Goal: Task Accomplishment & Management: Manage account settings

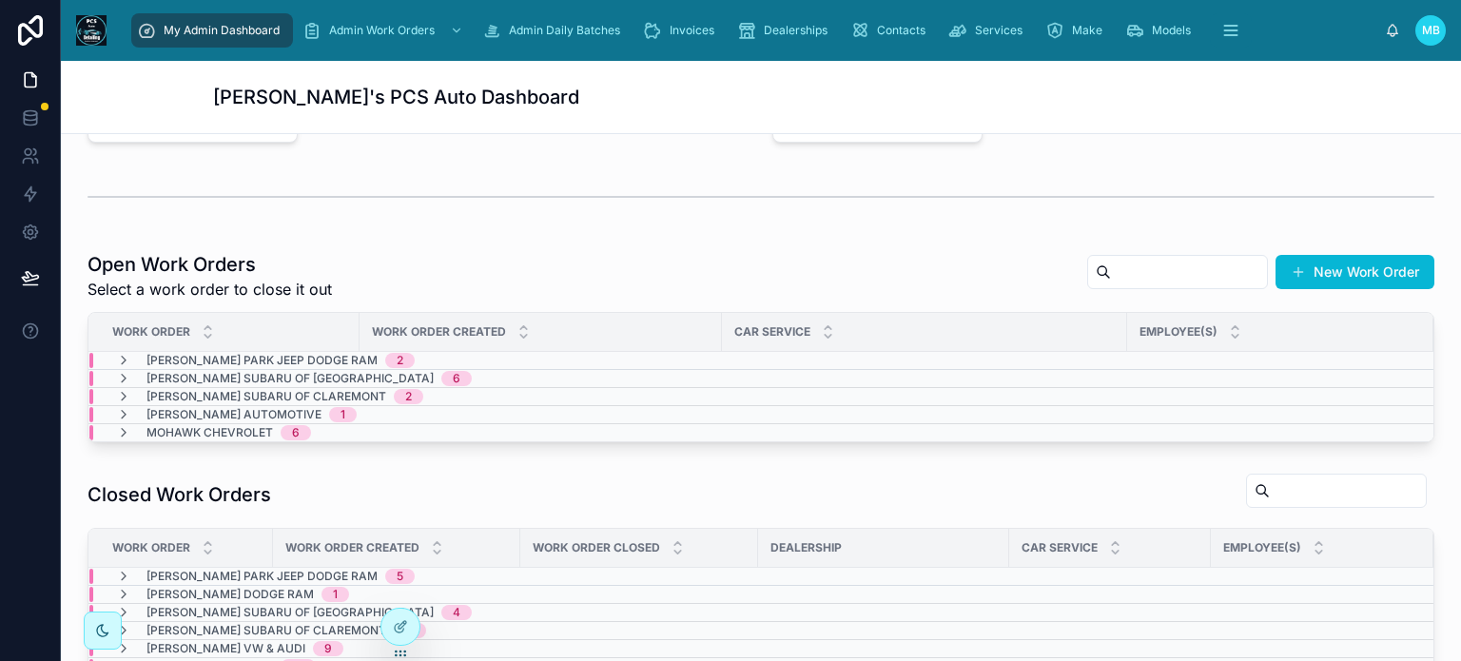
scroll to position [380, 0]
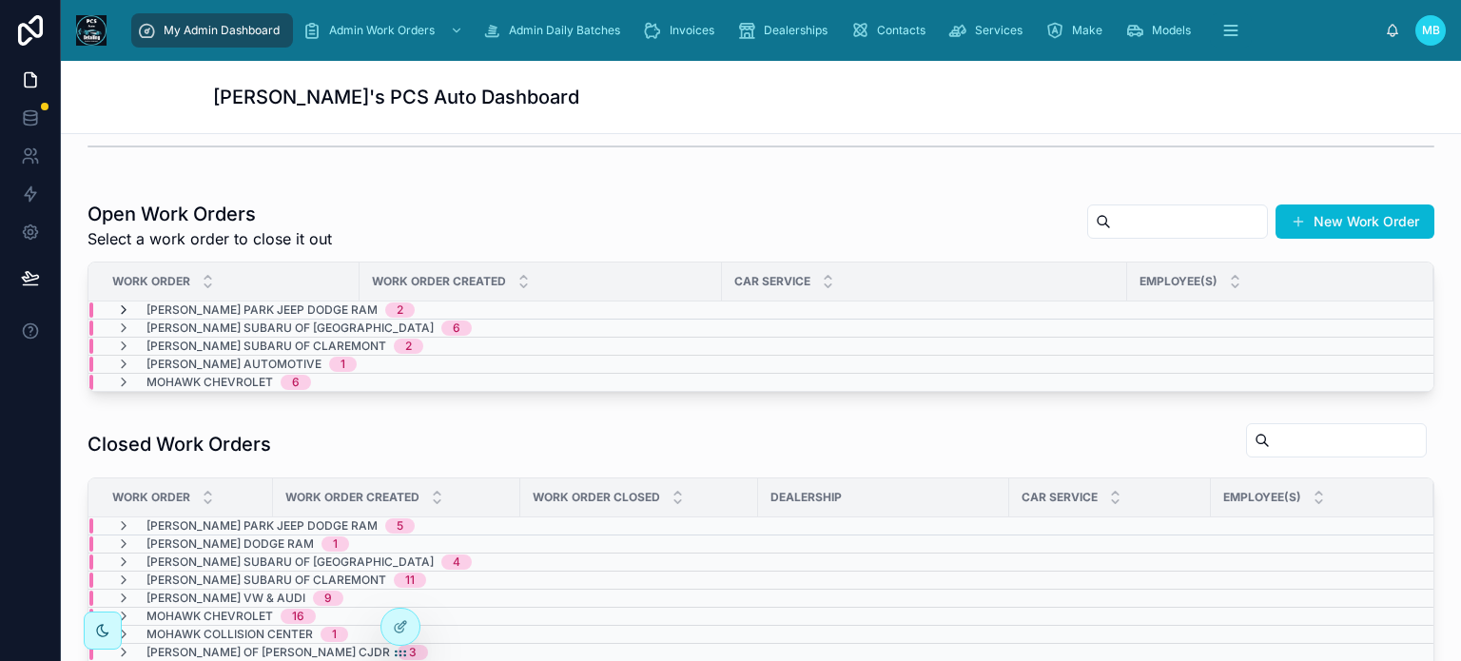
click at [122, 306] on icon at bounding box center [123, 309] width 15 height 15
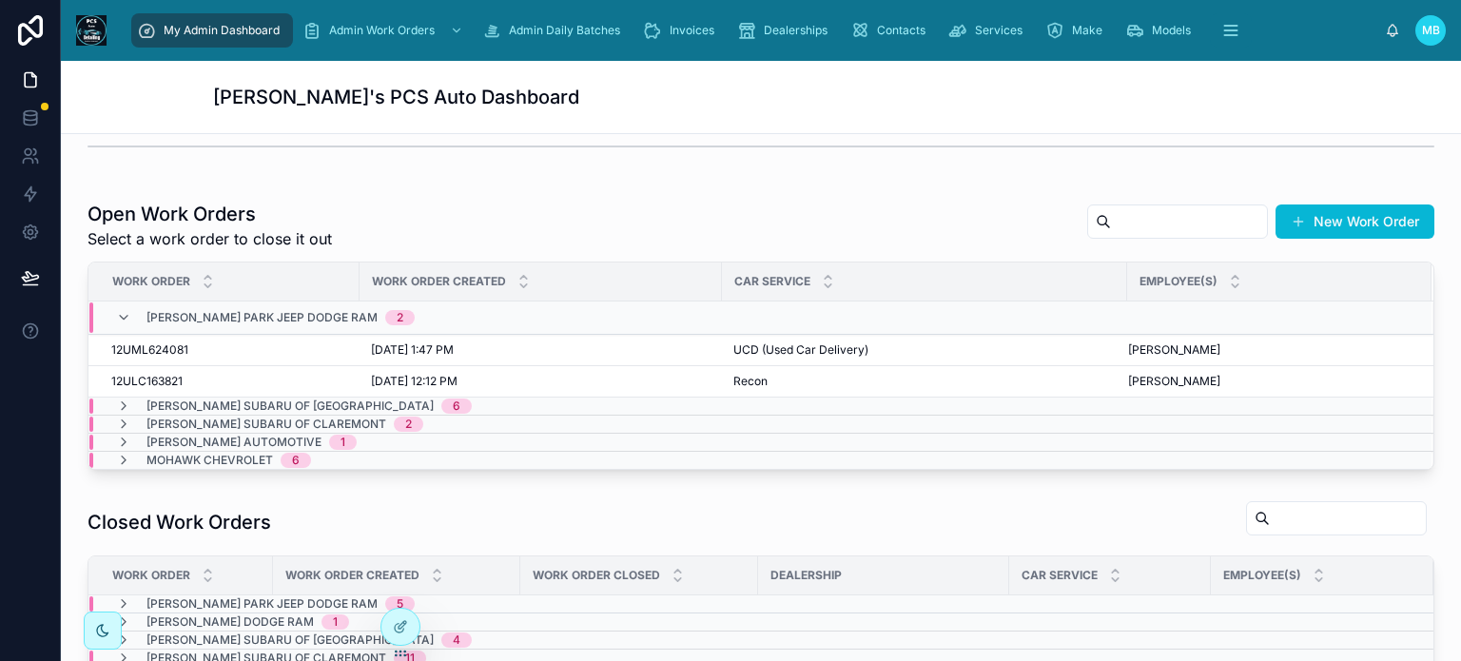
click at [122, 306] on div "[PERSON_NAME] Park Jeep Dodge Ram 2" at bounding box center [265, 317] width 299 height 30
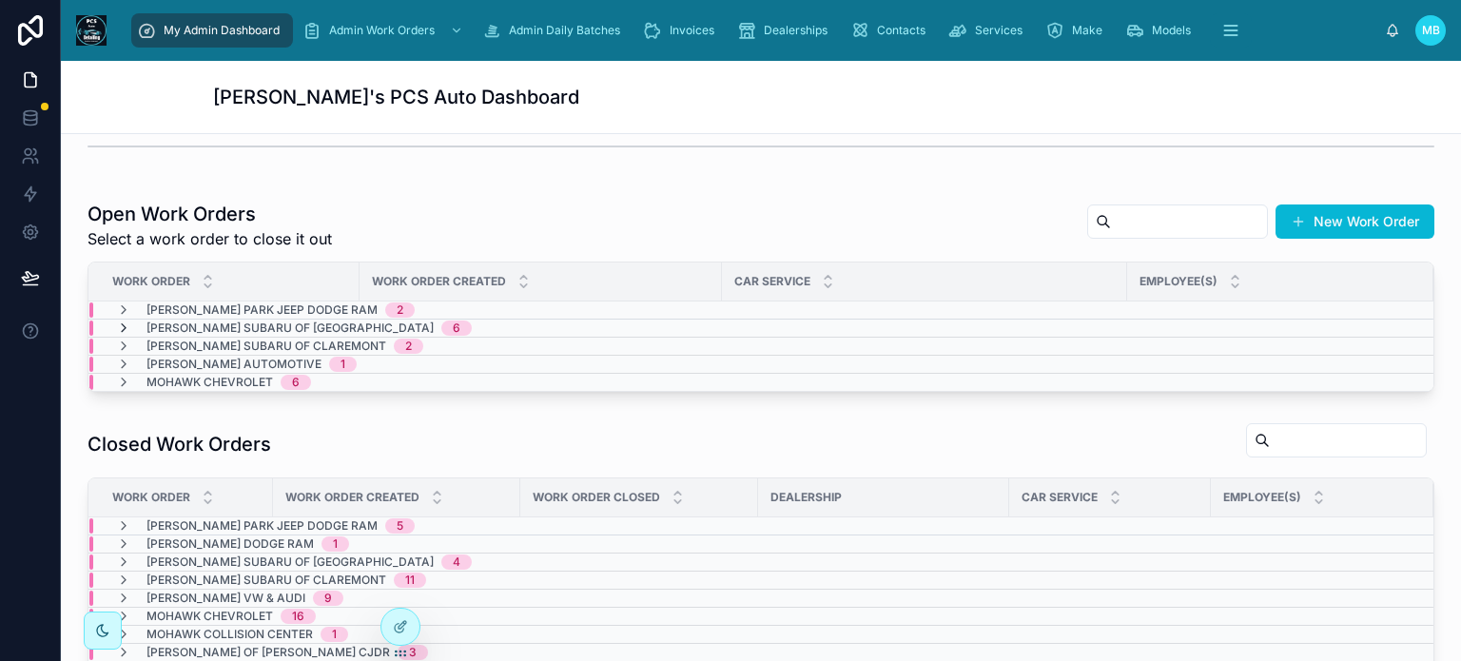
click at [124, 327] on icon at bounding box center [123, 328] width 15 height 15
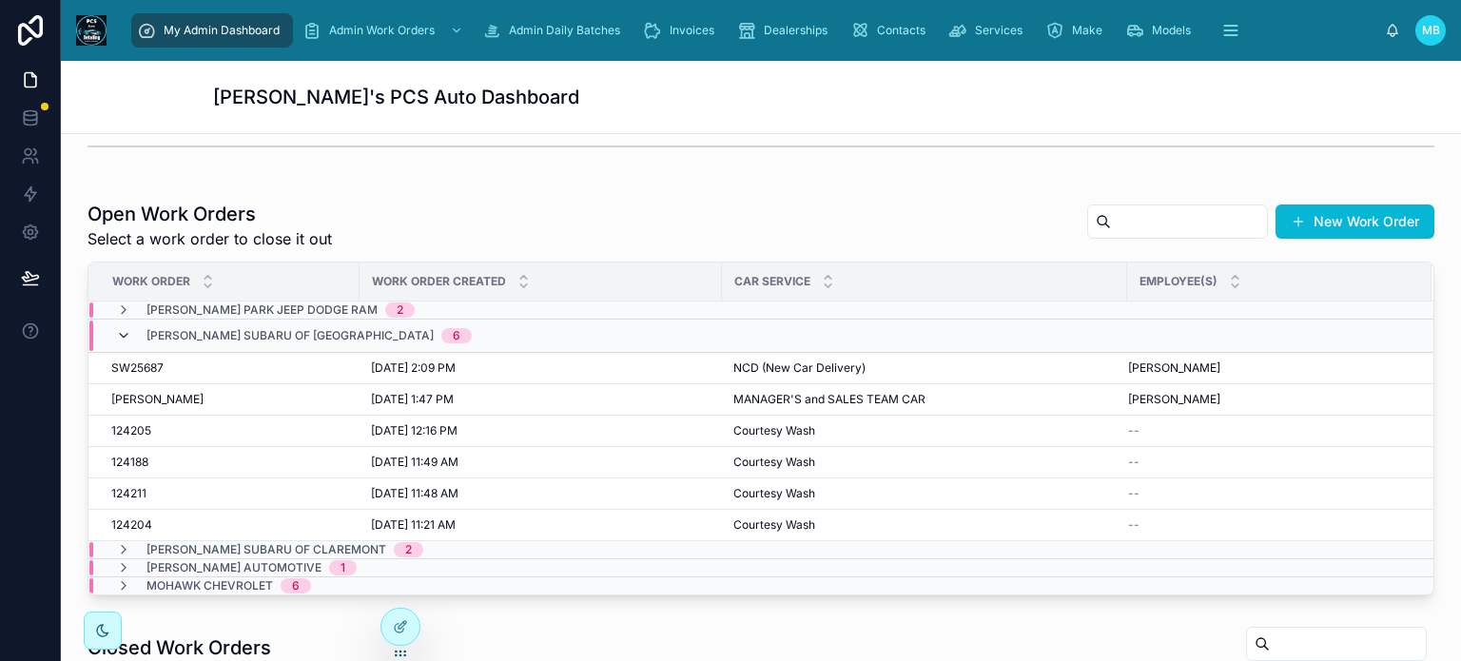
click at [124, 334] on icon at bounding box center [123, 335] width 15 height 15
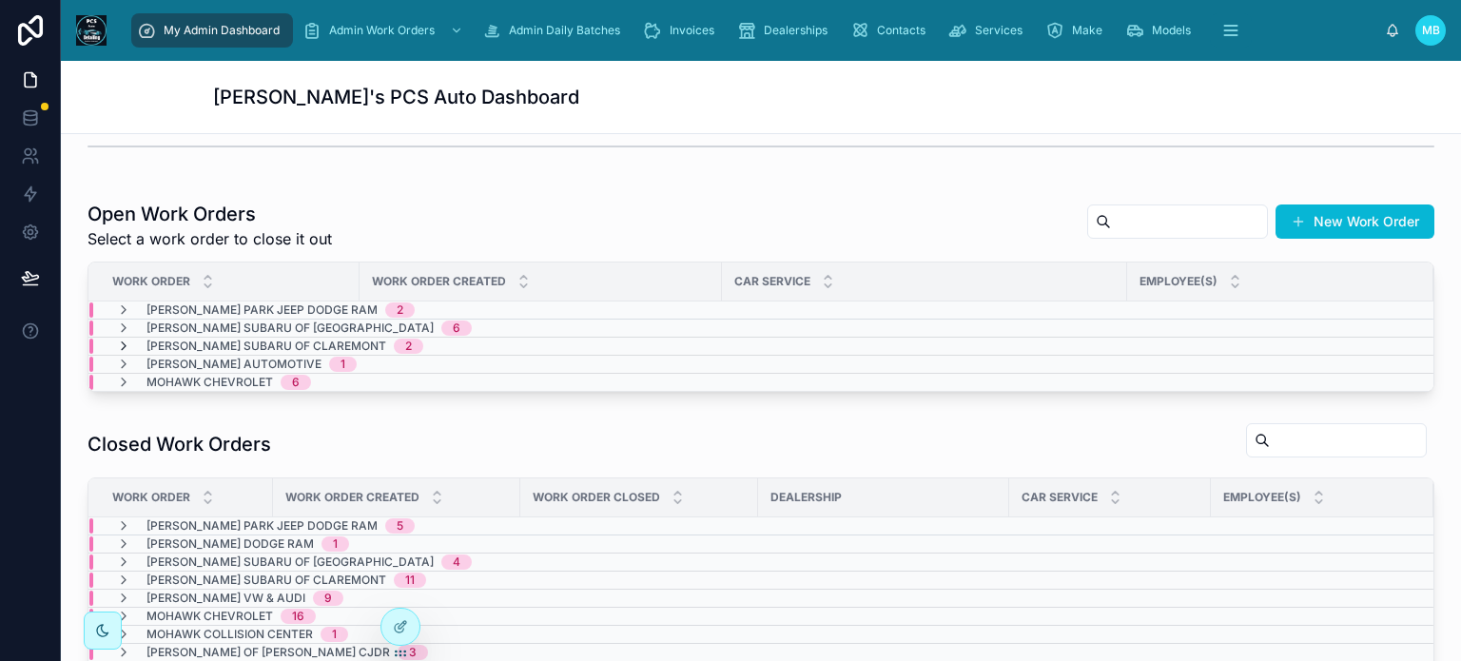
click at [122, 346] on icon at bounding box center [123, 346] width 15 height 15
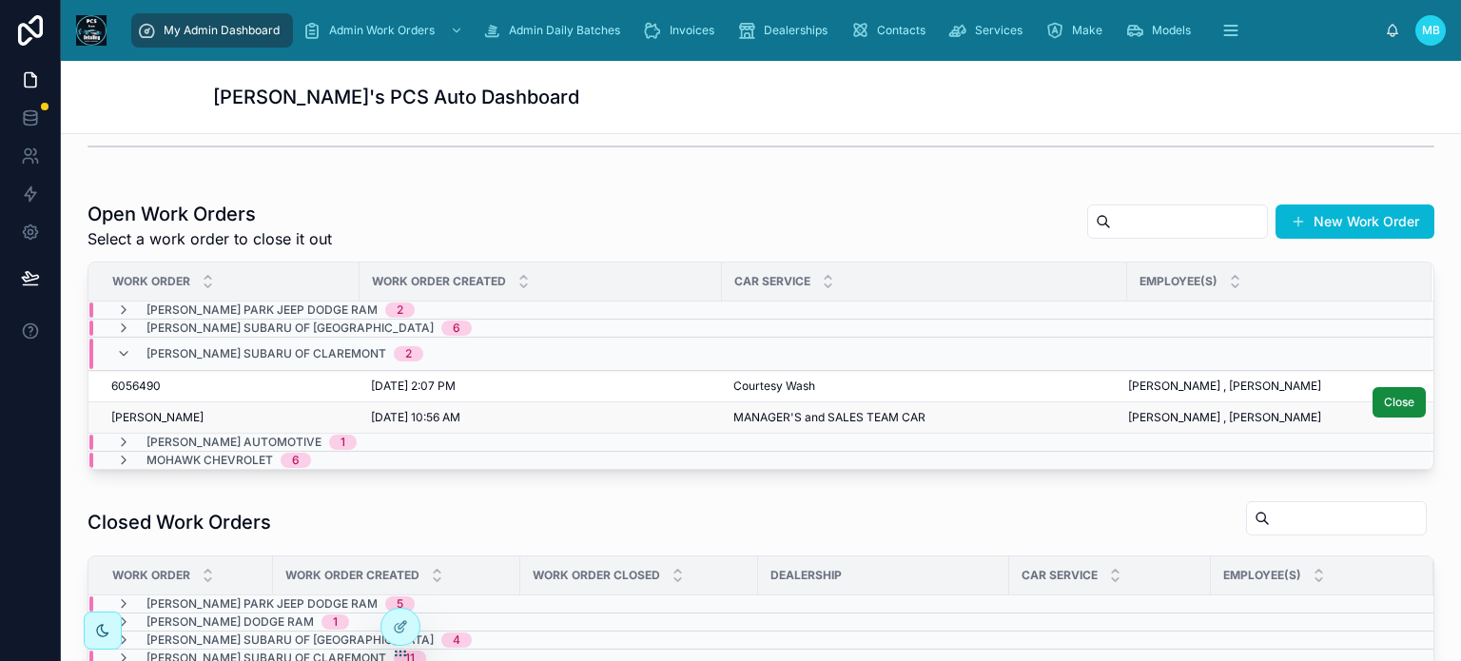
click at [118, 414] on span "[PERSON_NAME]" at bounding box center [157, 417] width 92 height 15
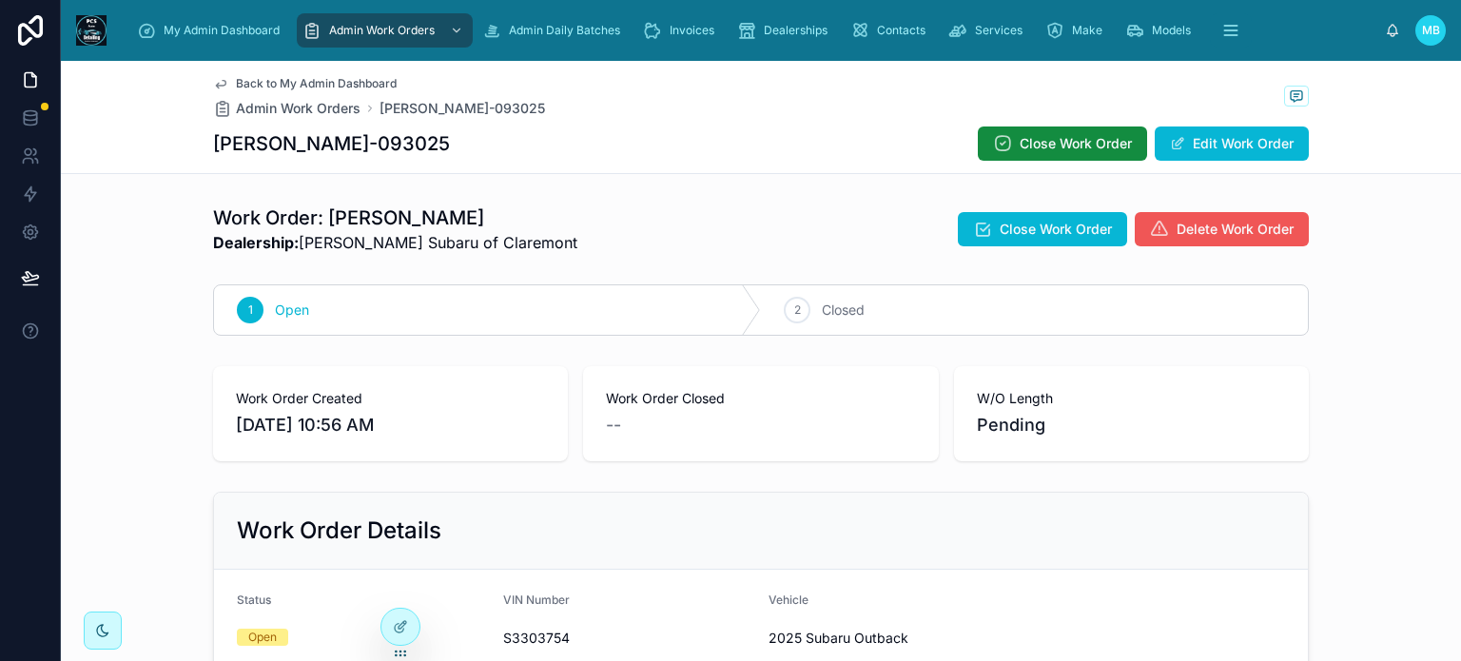
click at [1237, 232] on span "Delete Work Order" at bounding box center [1235, 229] width 117 height 19
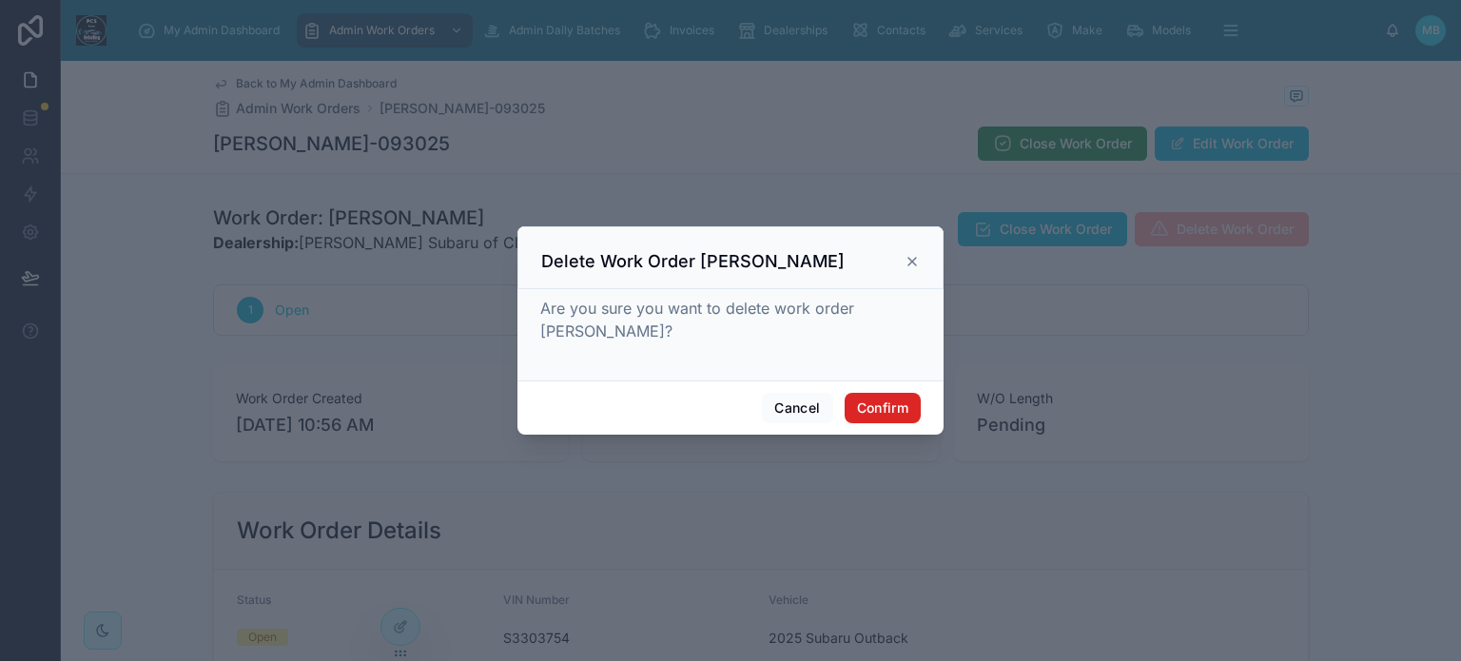
click at [858, 399] on button "Confirm" at bounding box center [883, 408] width 76 height 30
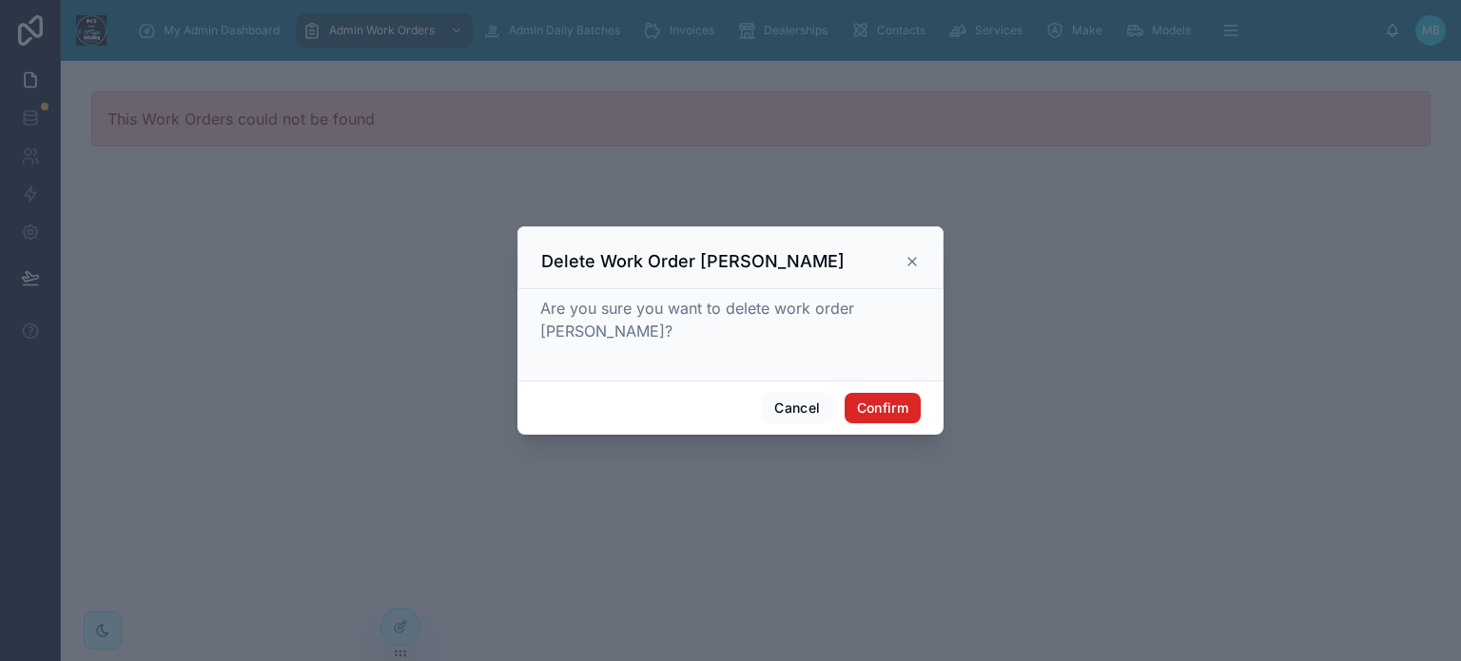
click at [874, 395] on button "Confirm" at bounding box center [883, 408] width 76 height 30
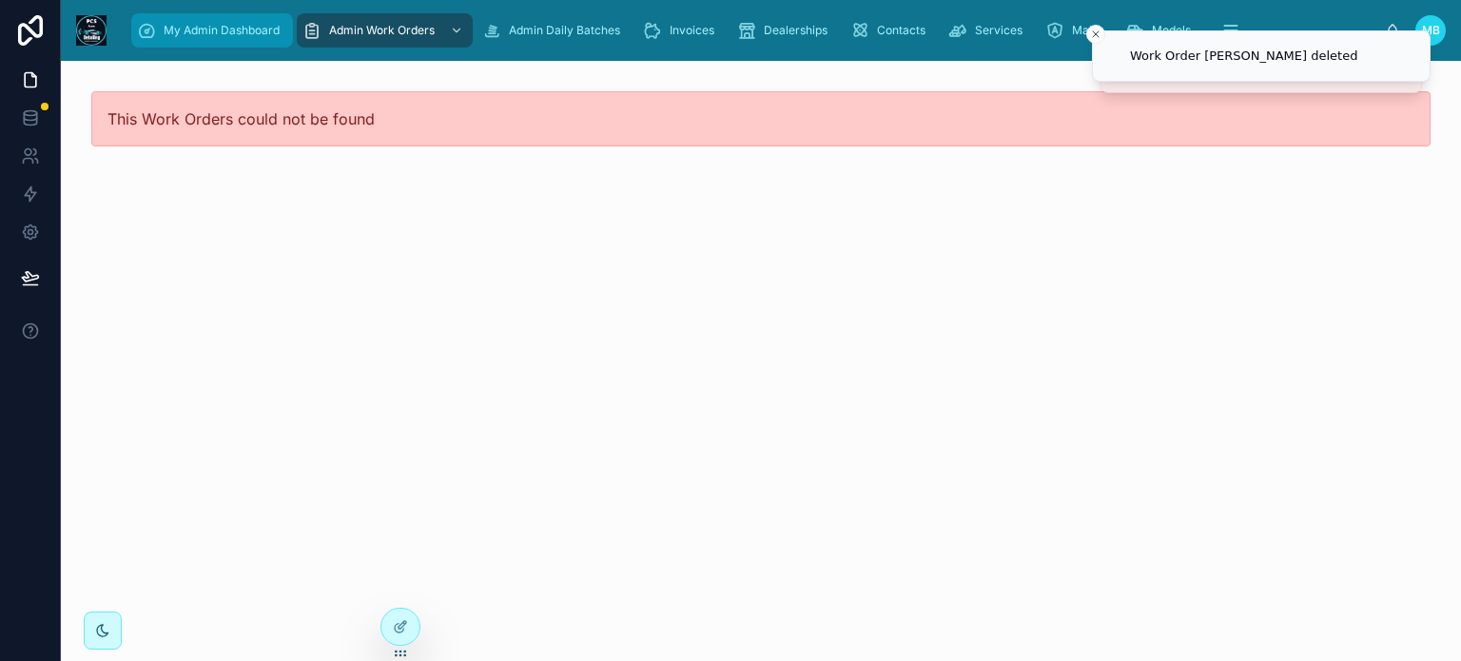
click at [175, 25] on span "My Admin Dashboard" at bounding box center [222, 30] width 116 height 15
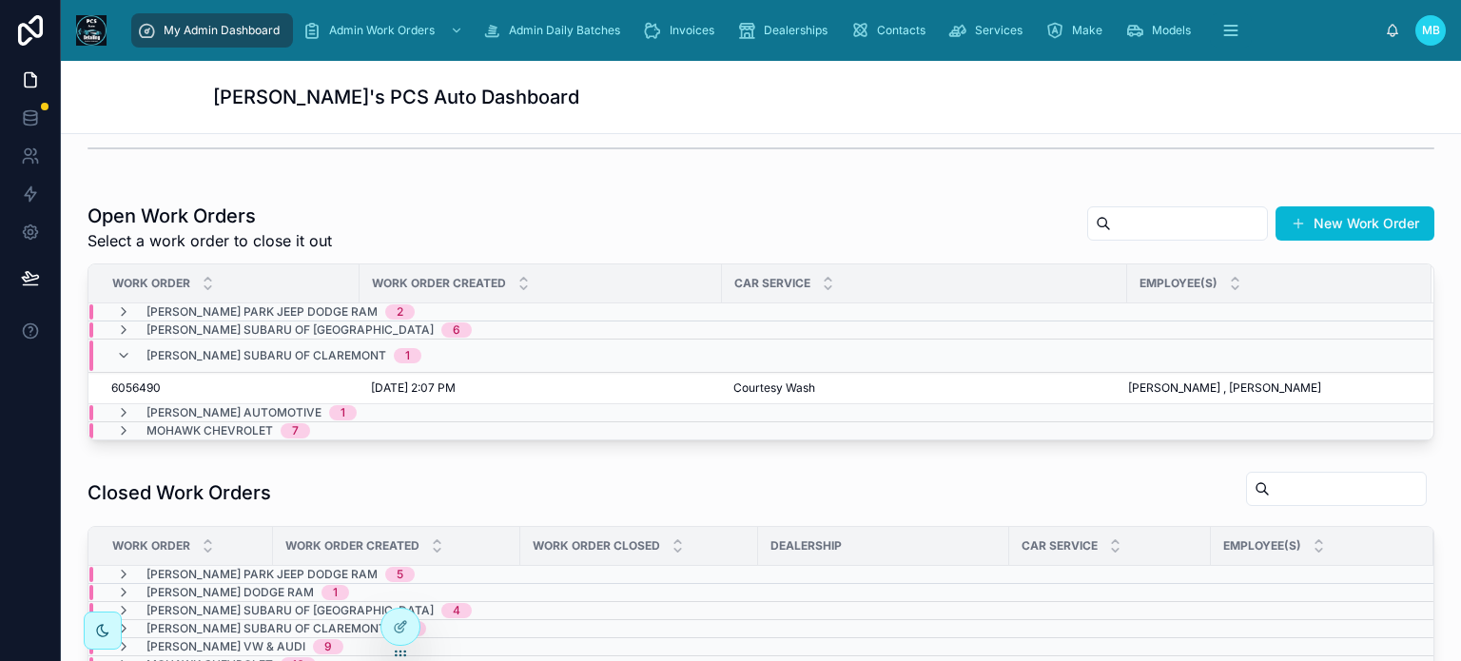
scroll to position [380, 0]
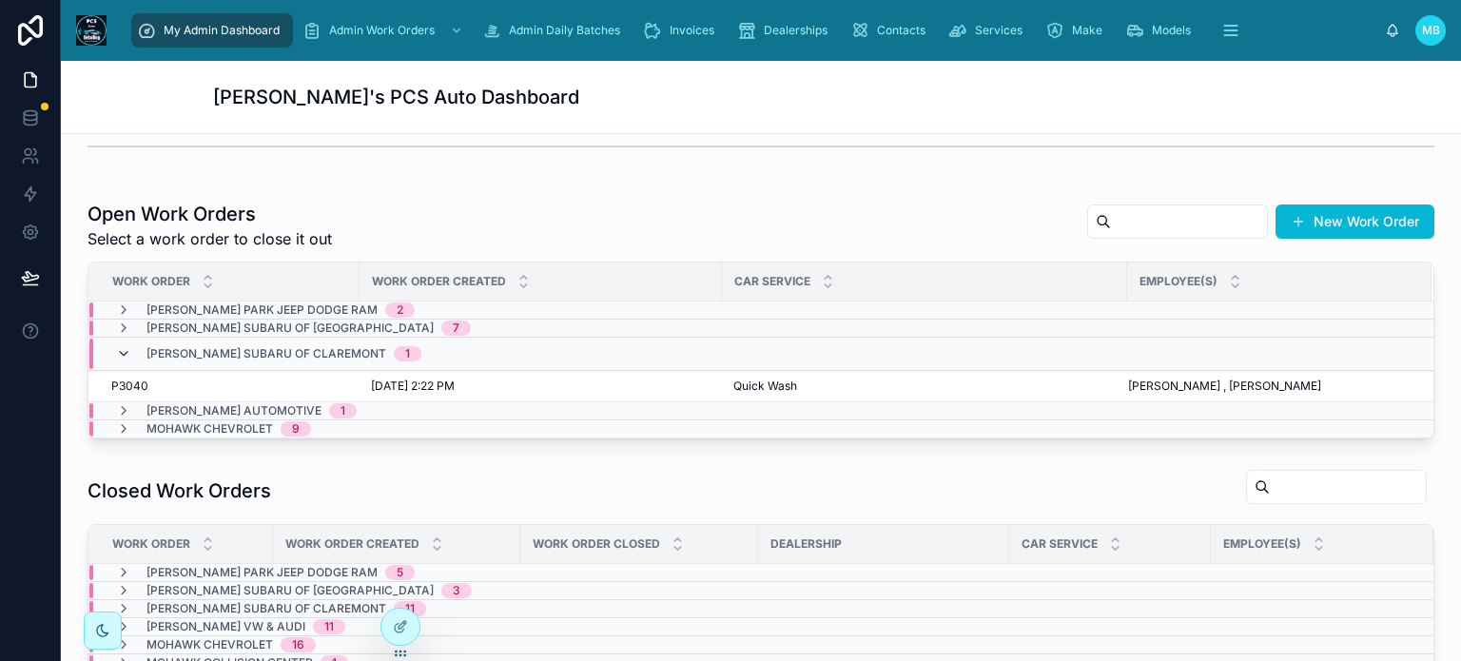
click at [124, 351] on icon at bounding box center [123, 353] width 15 height 15
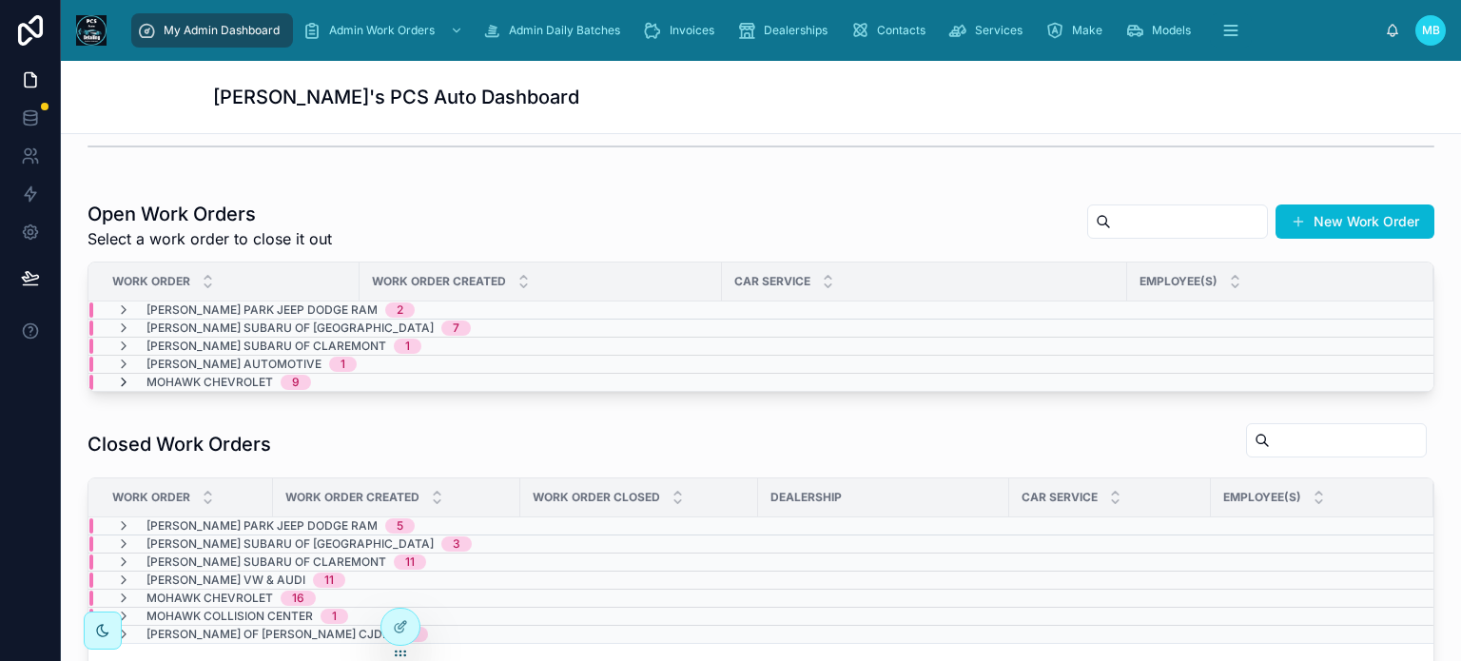
click at [121, 376] on icon at bounding box center [123, 382] width 15 height 15
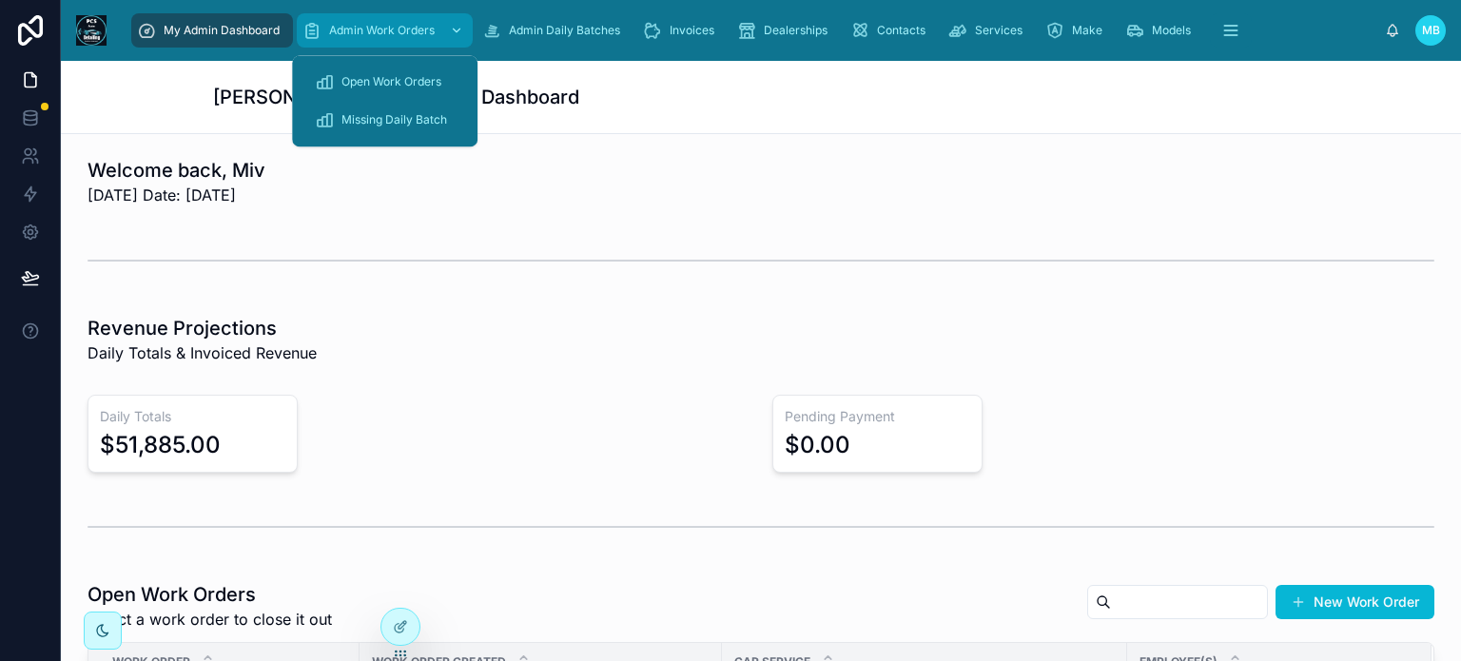
click at [380, 29] on span "Admin Work Orders" at bounding box center [382, 30] width 106 height 15
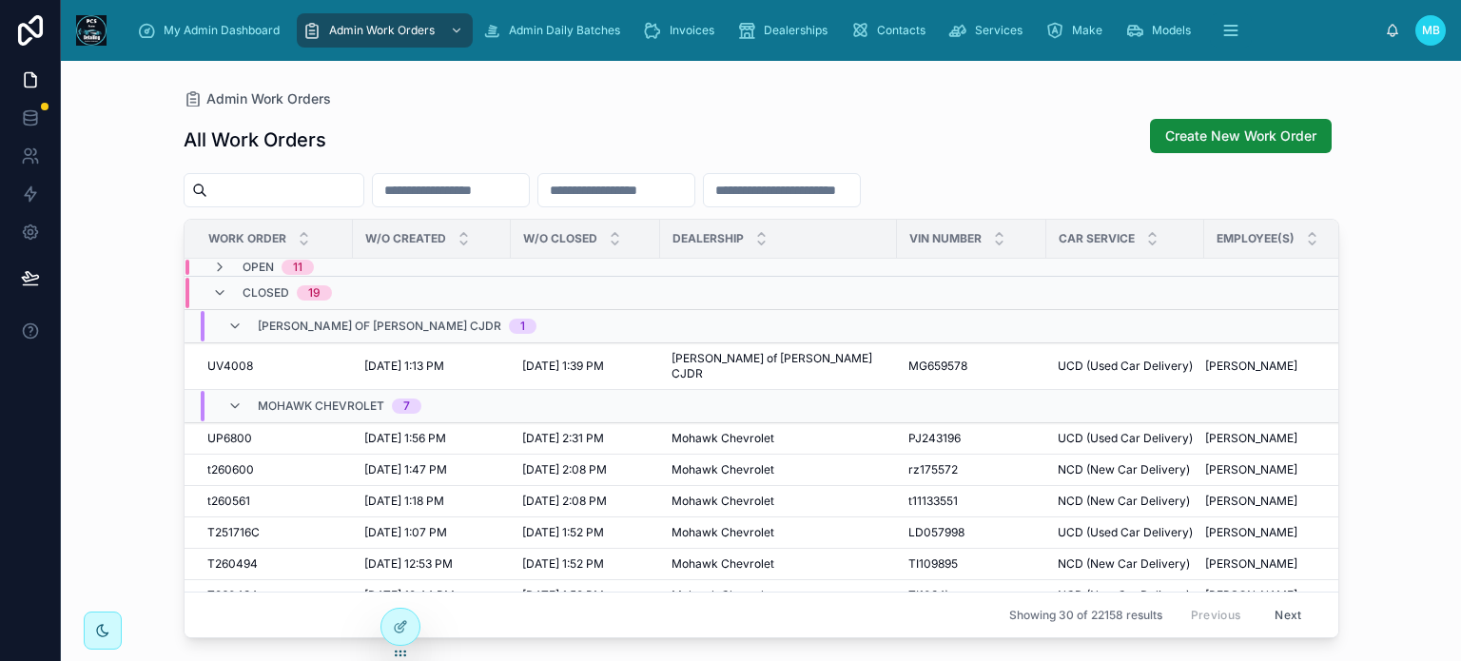
click at [312, 194] on input "text" at bounding box center [285, 190] width 156 height 27
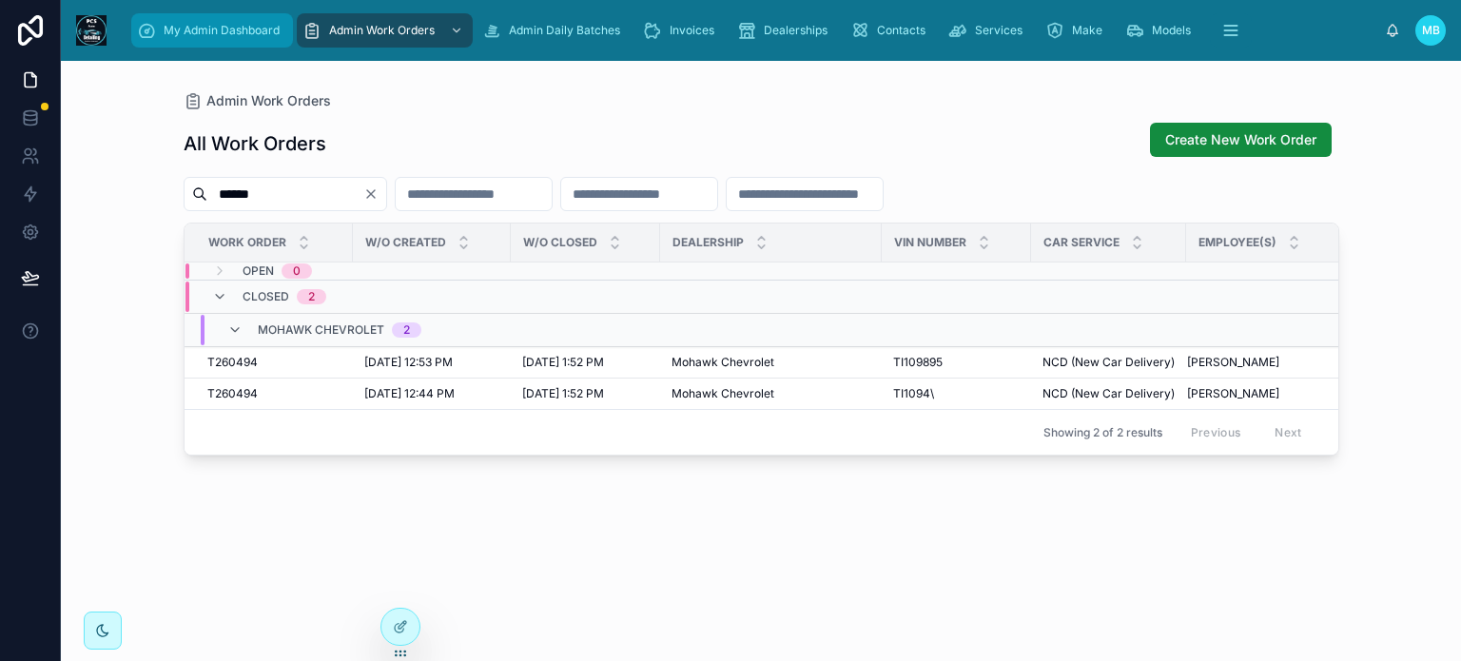
type input "******"
click at [170, 31] on span "My Admin Dashboard" at bounding box center [222, 30] width 116 height 15
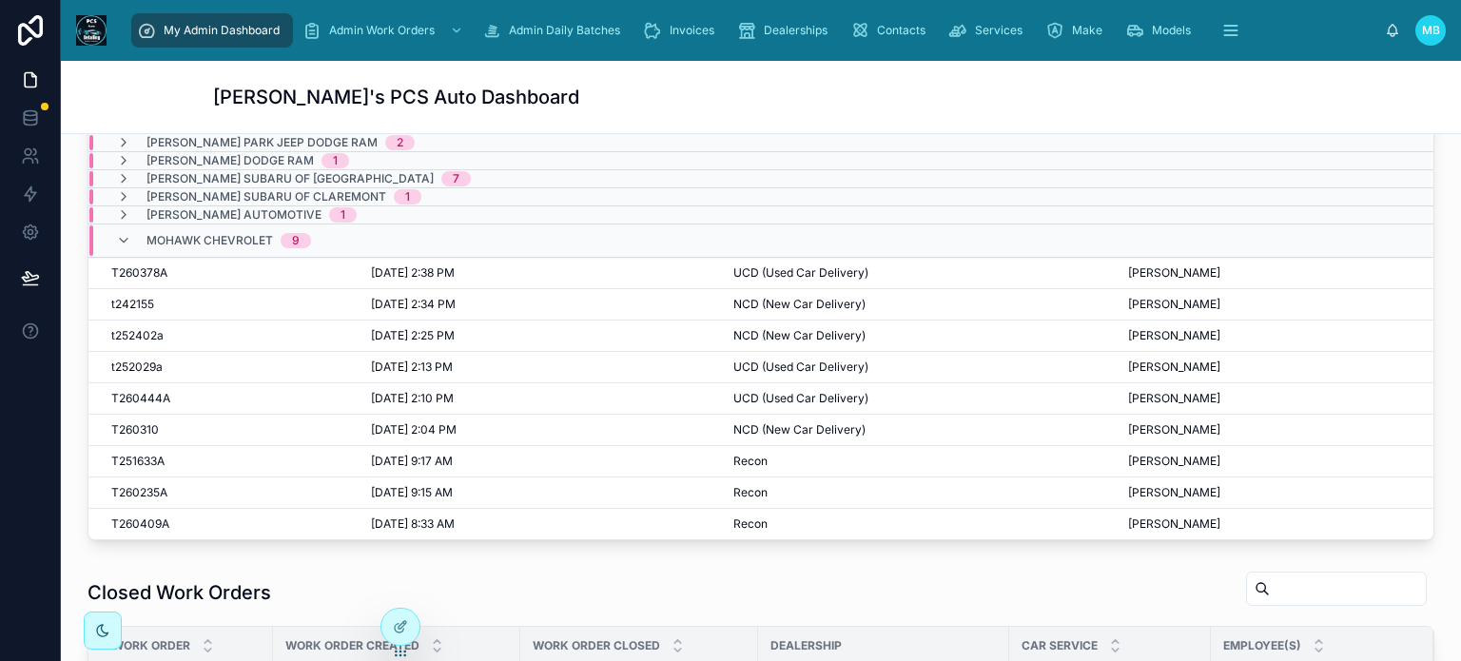
scroll to position [571, 0]
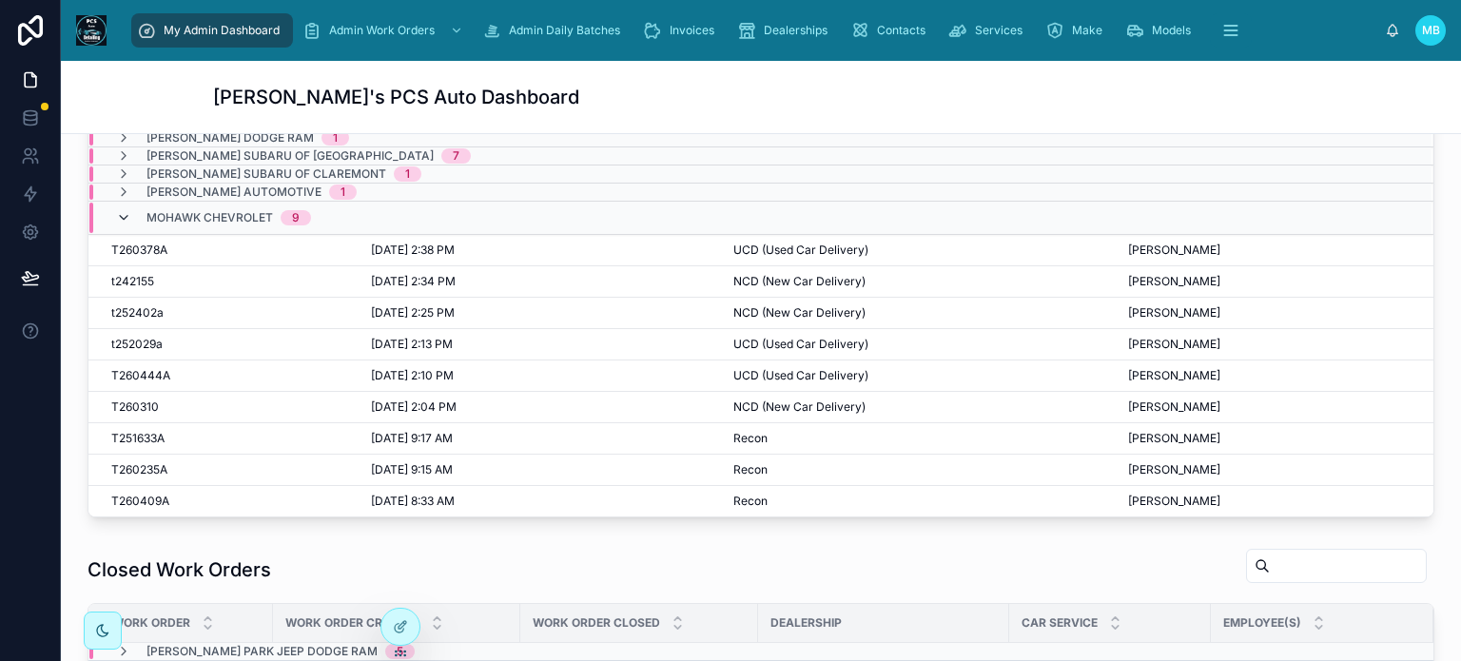
click at [122, 212] on icon at bounding box center [123, 217] width 15 height 15
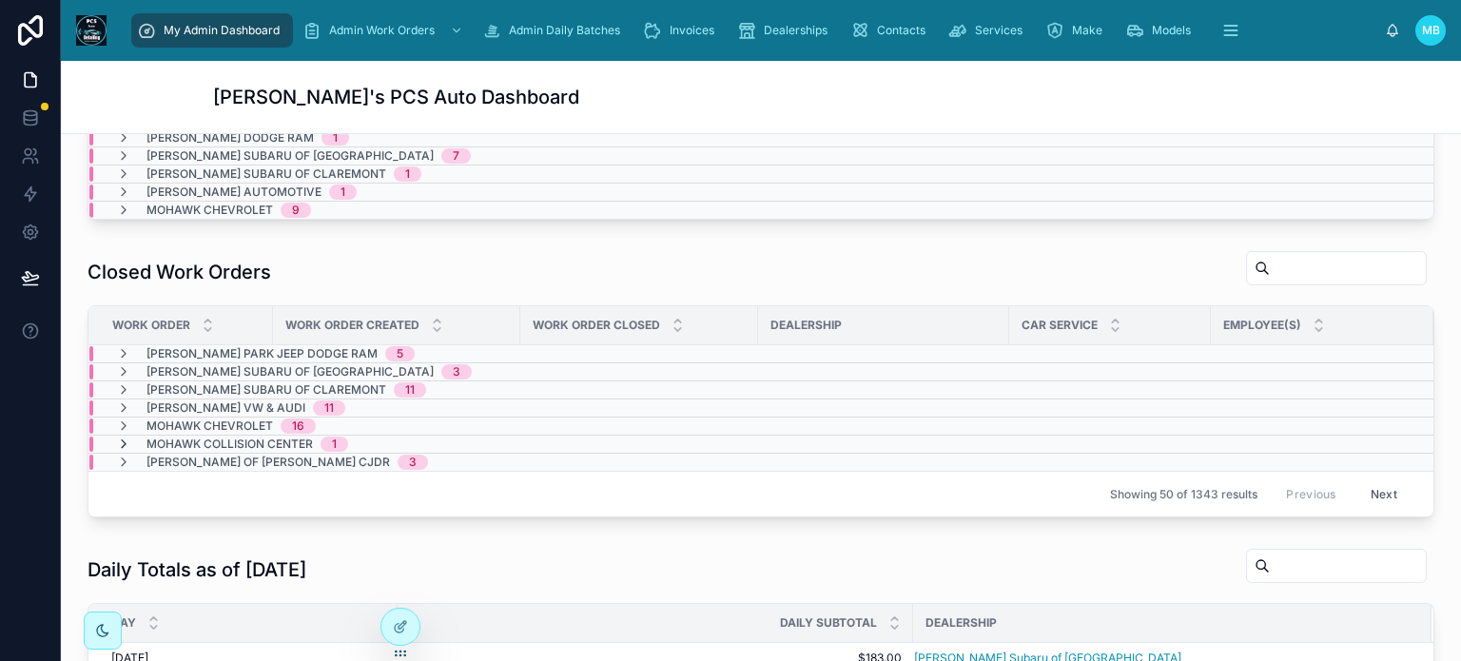
click at [120, 442] on icon at bounding box center [123, 444] width 15 height 15
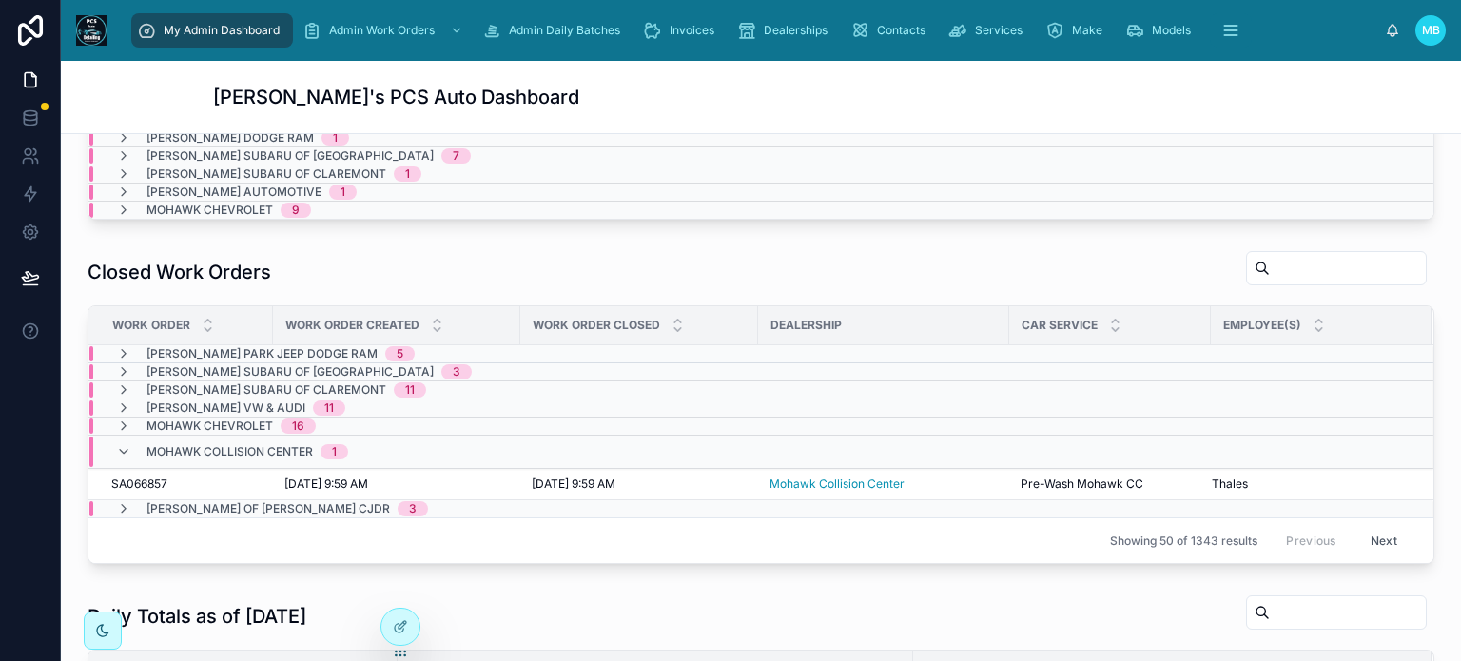
click at [120, 444] on icon at bounding box center [123, 451] width 15 height 15
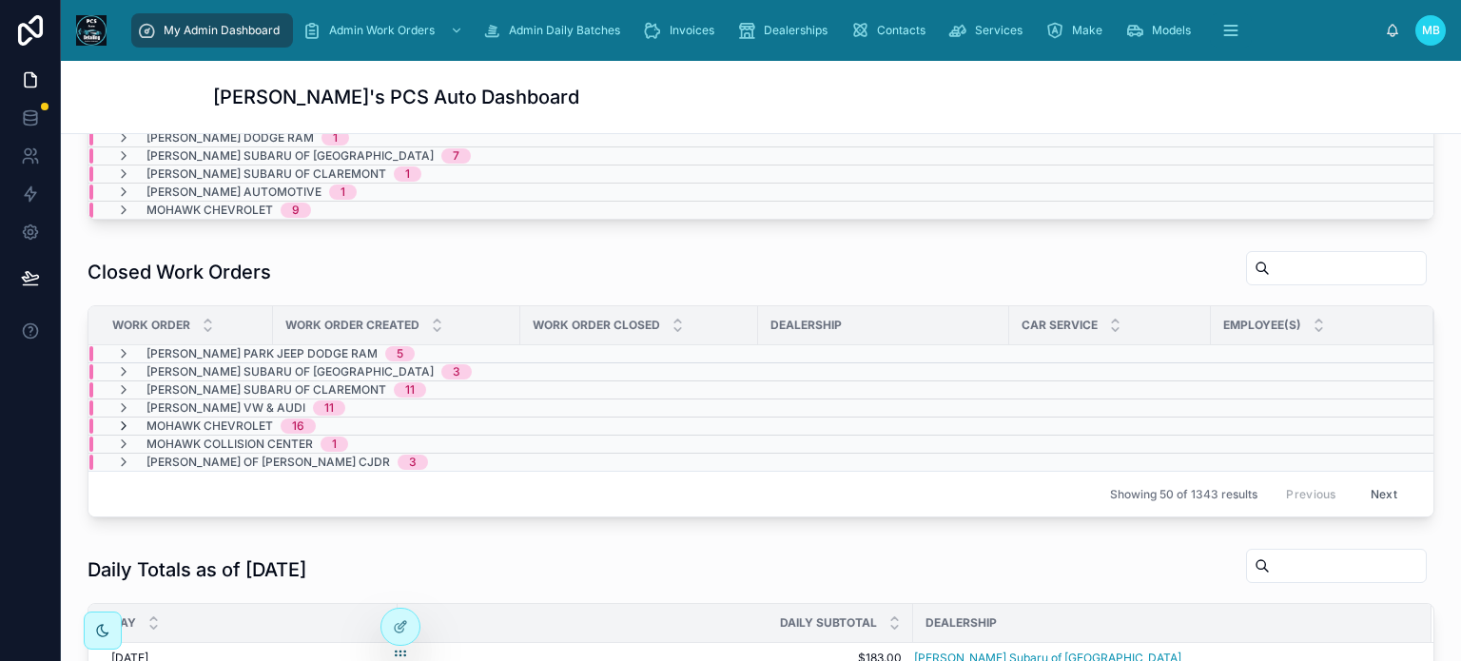
click at [122, 419] on icon at bounding box center [123, 426] width 15 height 15
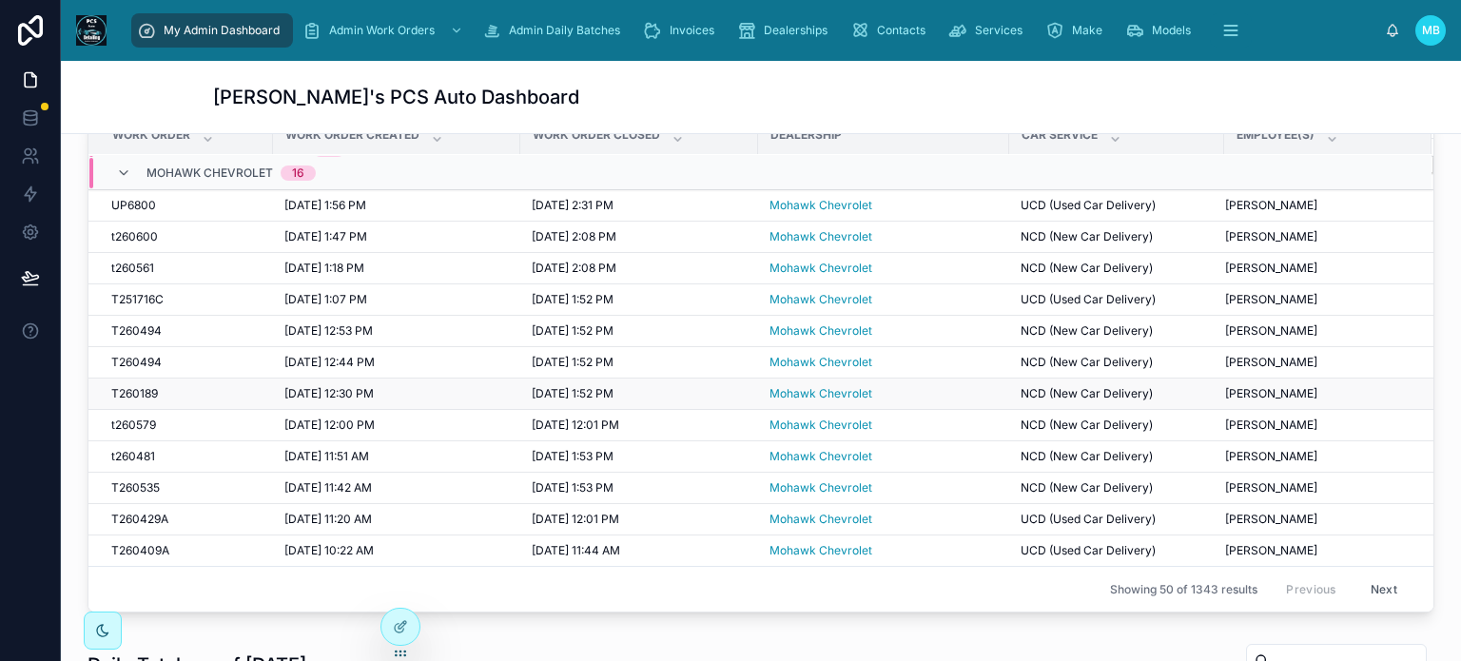
scroll to position [49, 0]
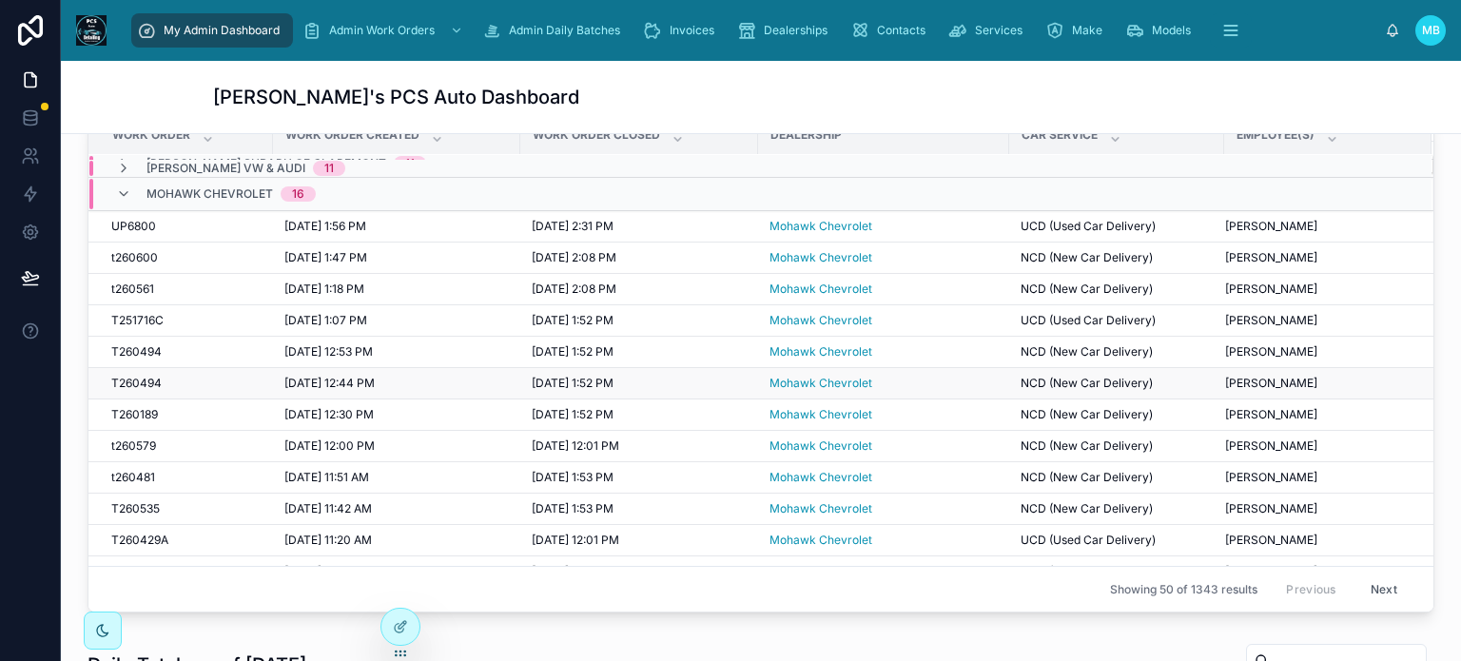
click at [151, 381] on span "T260494" at bounding box center [136, 383] width 50 height 15
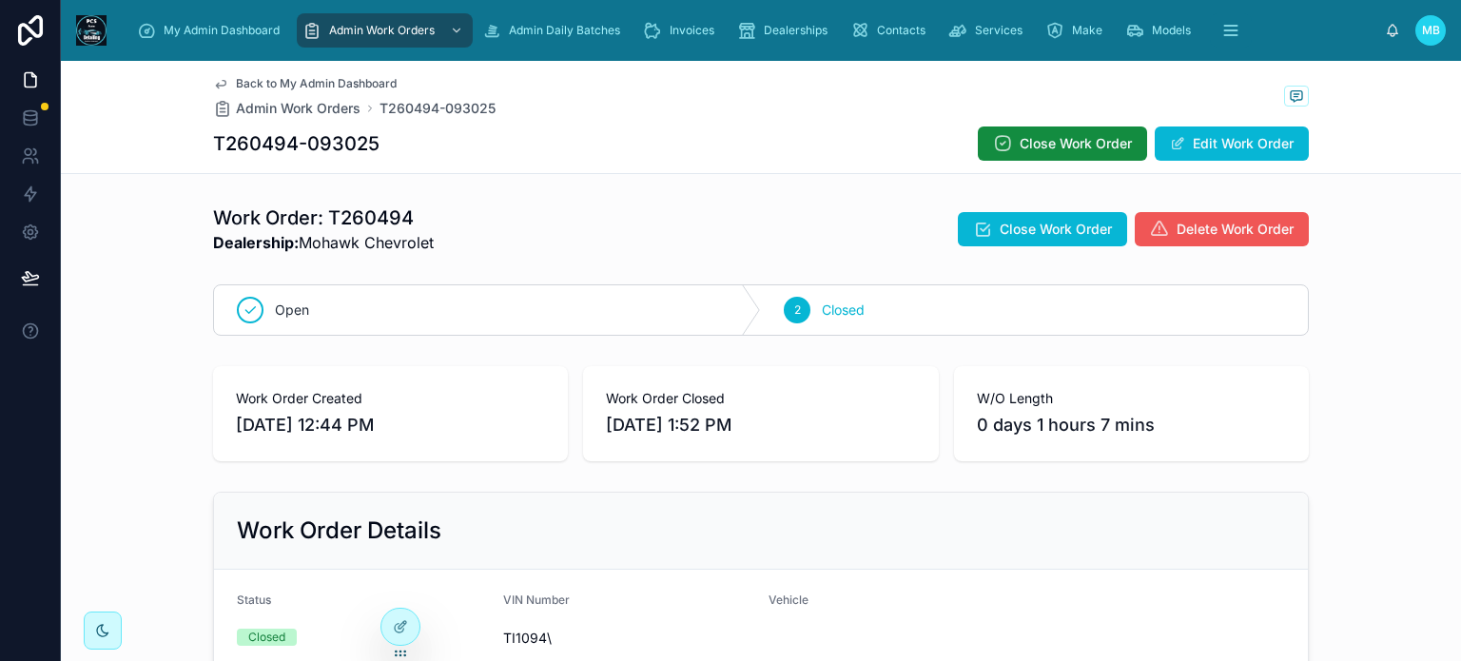
click at [1217, 229] on span "Delete Work Order" at bounding box center [1235, 229] width 117 height 19
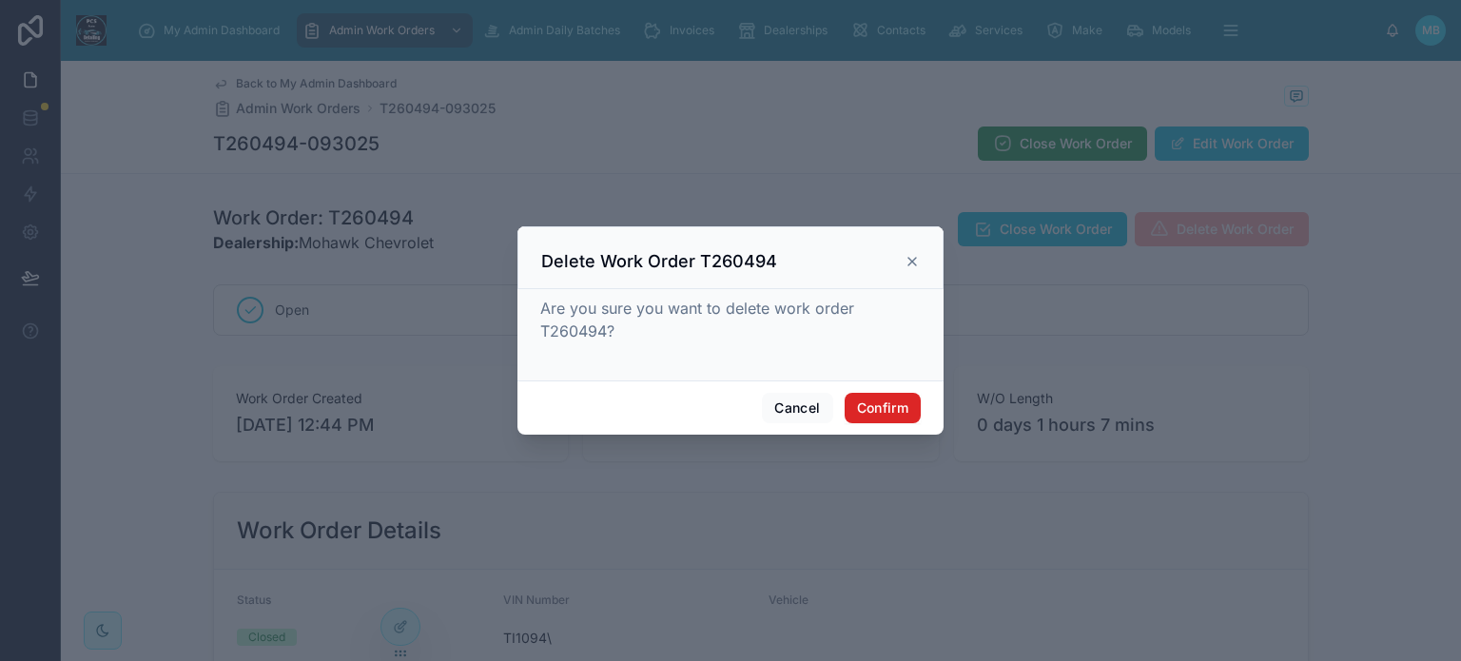
click at [891, 414] on button "Confirm" at bounding box center [883, 408] width 76 height 30
click at [876, 410] on button "Confirm" at bounding box center [883, 408] width 76 height 30
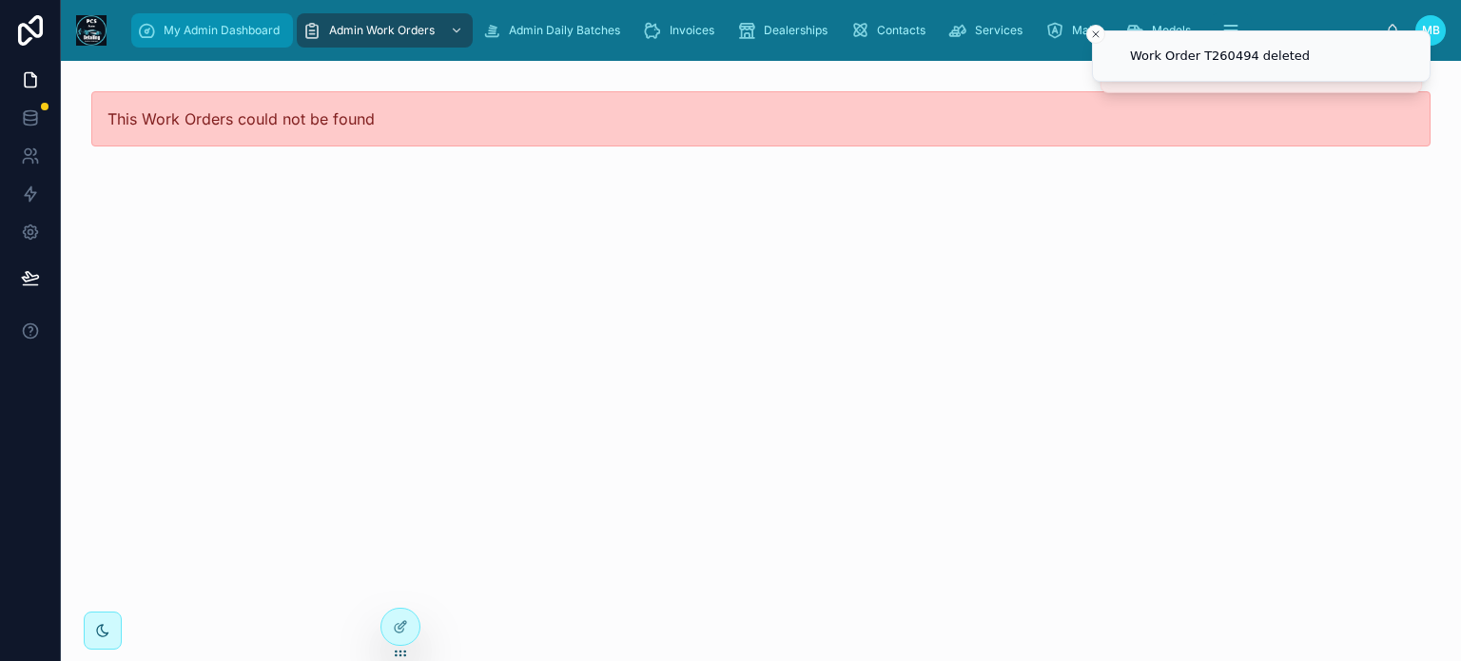
click at [202, 35] on span "My Admin Dashboard" at bounding box center [222, 30] width 116 height 15
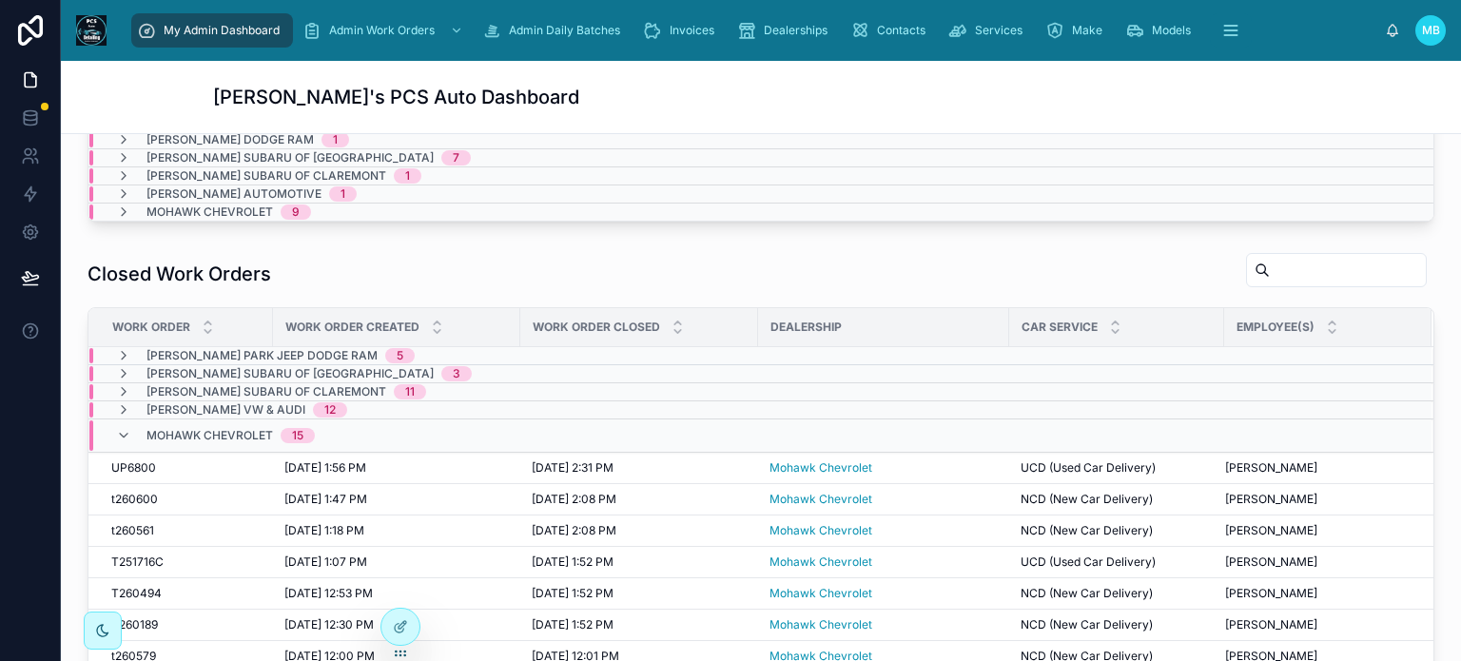
scroll to position [571, 0]
click at [126, 428] on icon at bounding box center [123, 433] width 15 height 15
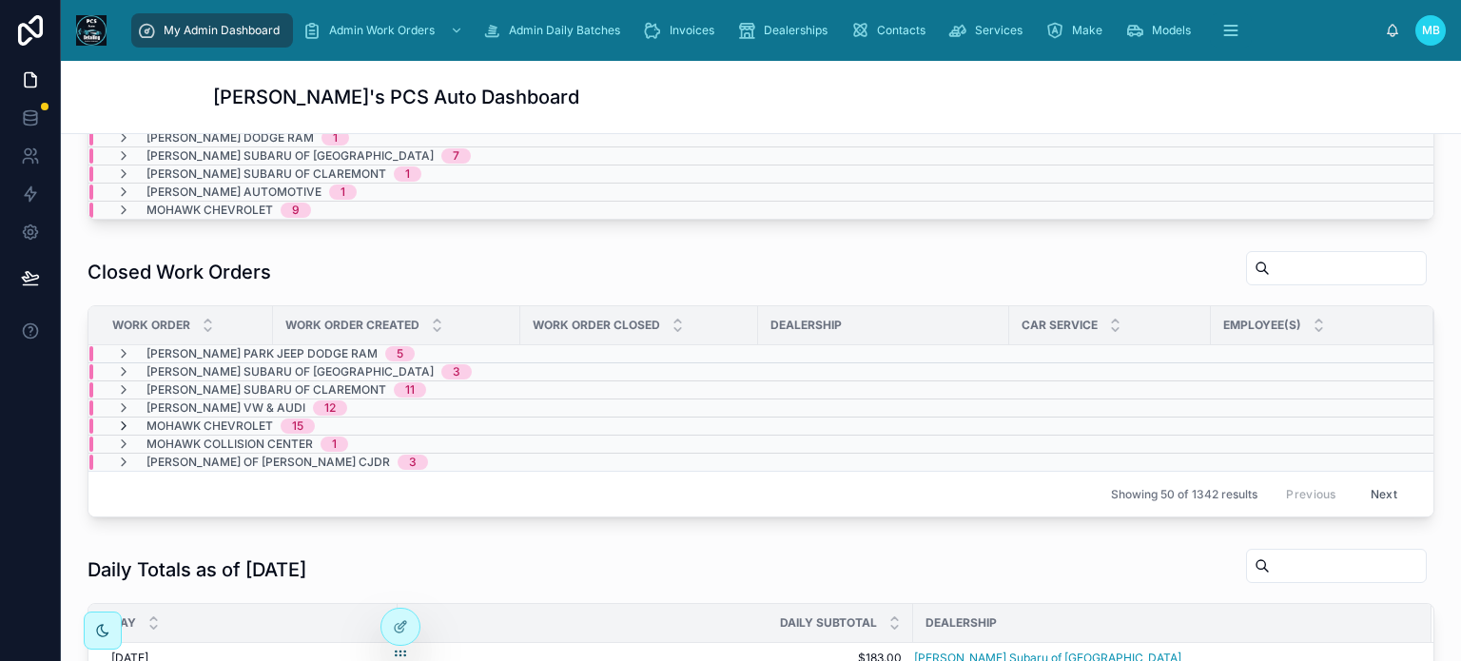
click at [121, 422] on icon at bounding box center [123, 426] width 15 height 15
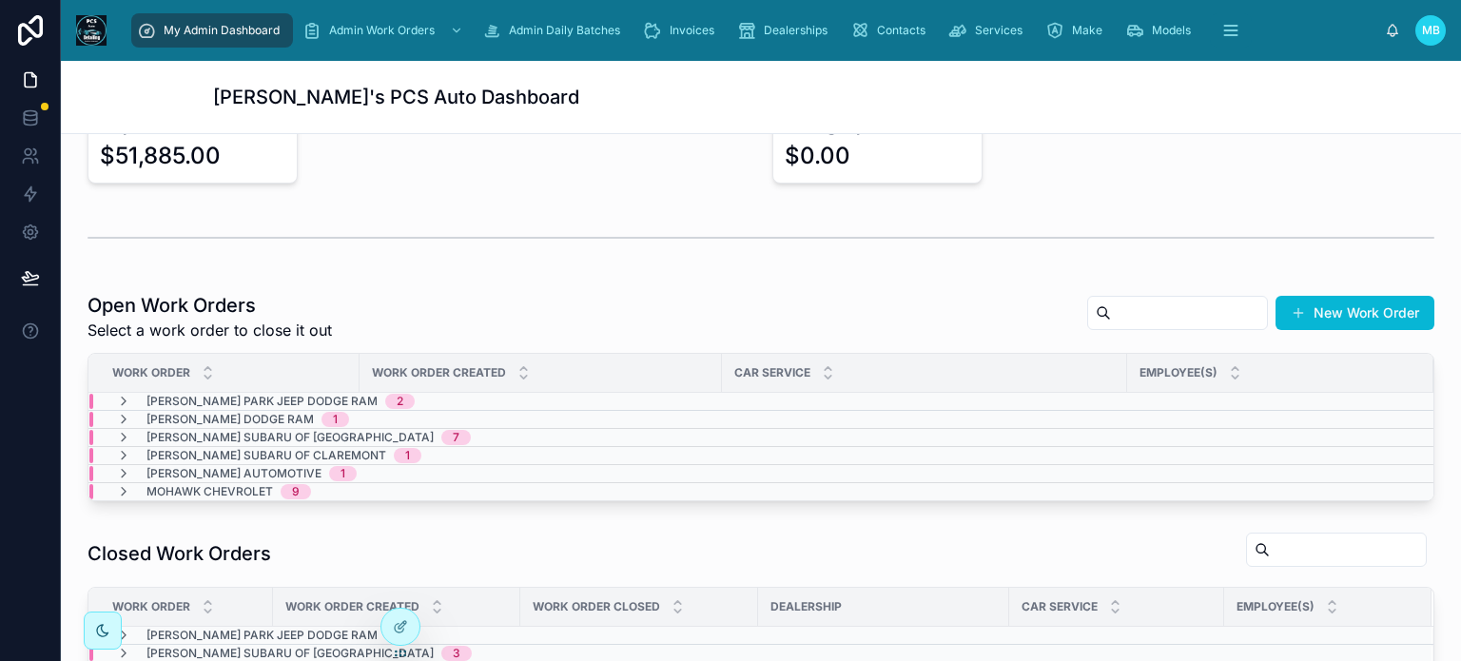
scroll to position [285, 0]
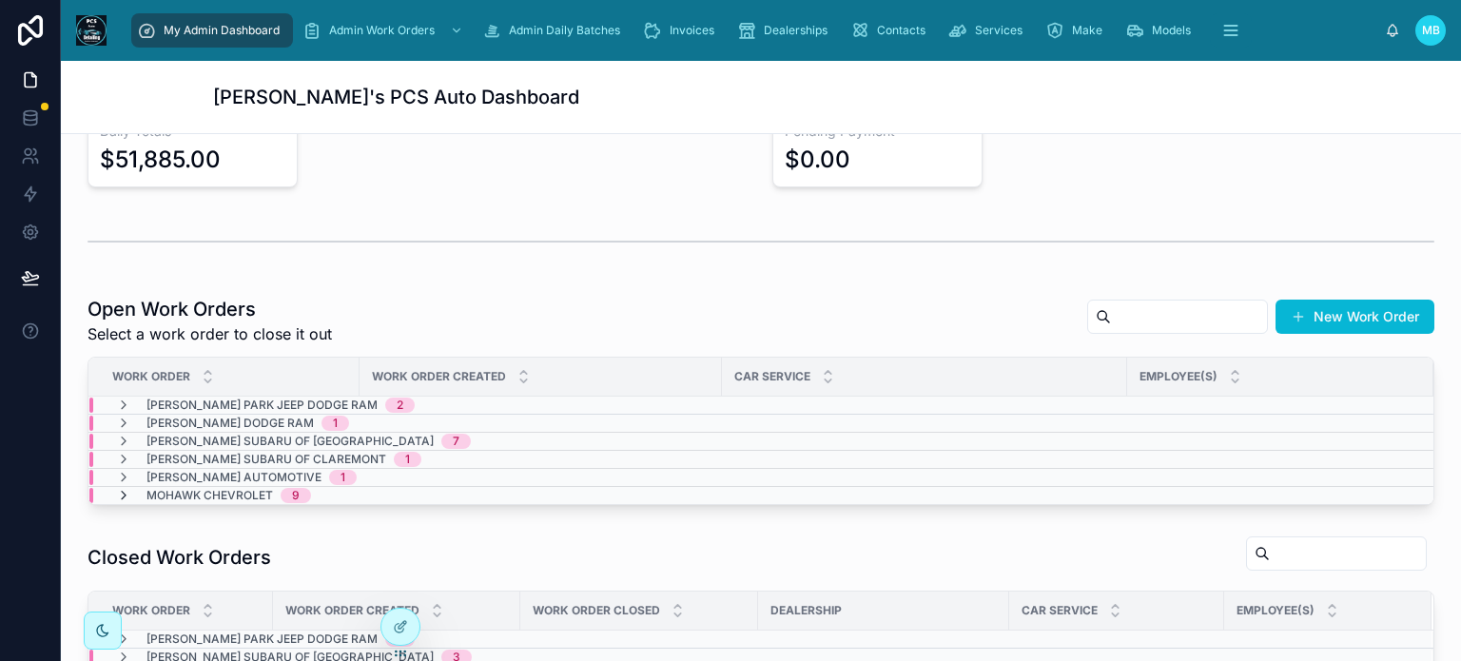
click at [118, 490] on icon at bounding box center [123, 495] width 15 height 15
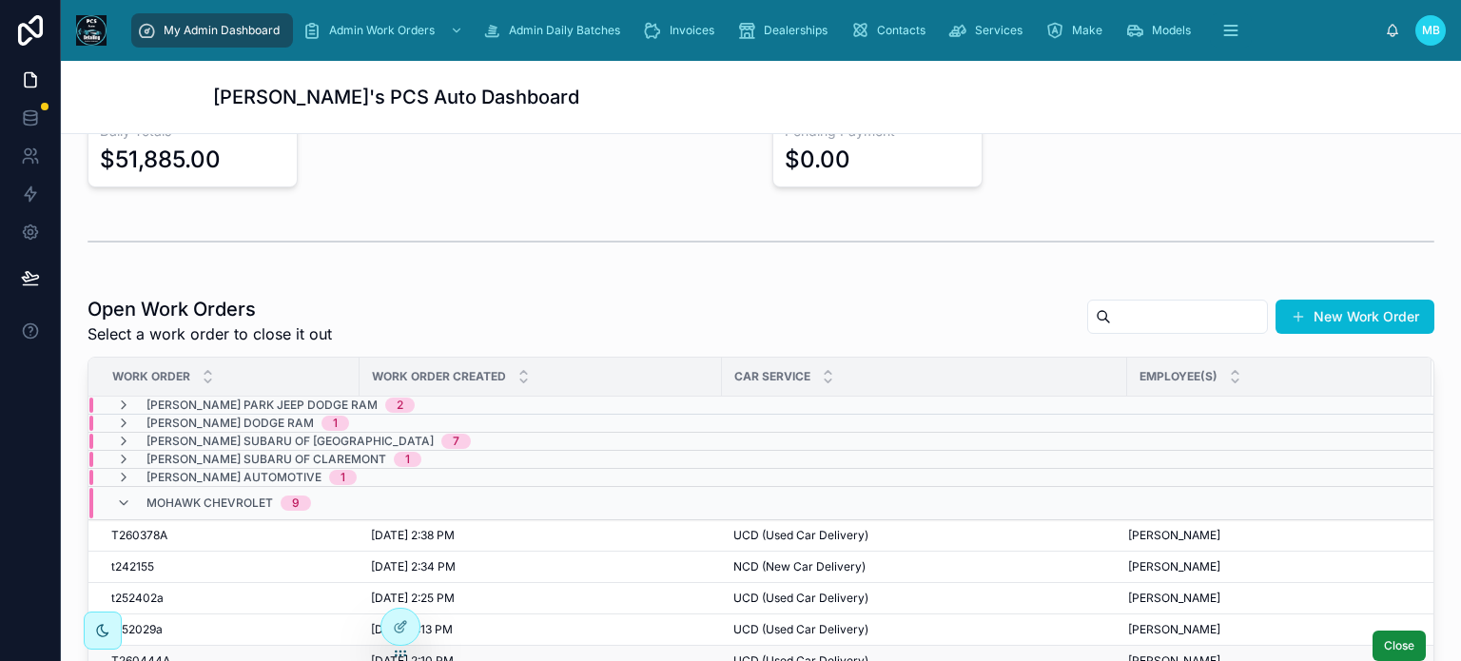
scroll to position [0, 0]
